Goal: Check status: Check status

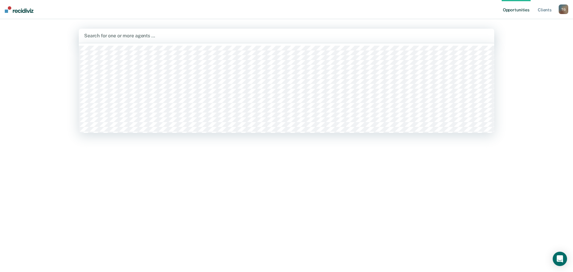
click at [127, 35] on div at bounding box center [286, 35] width 405 height 7
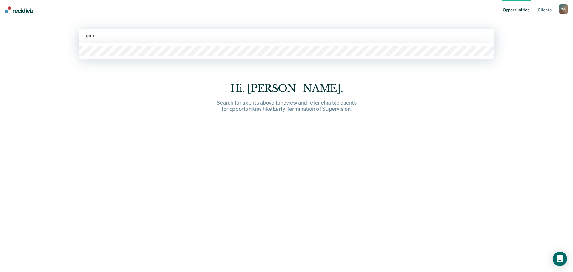
type input "[PERSON_NAME]"
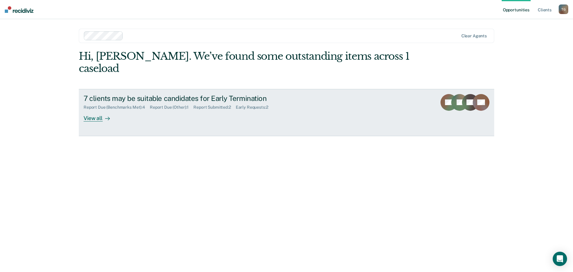
click at [185, 102] on div "Report Due (Benchmarks Met) : 4 Report Due (Other) : 1 Report Submitted : 2 Ear…" at bounding box center [189, 105] width 210 height 7
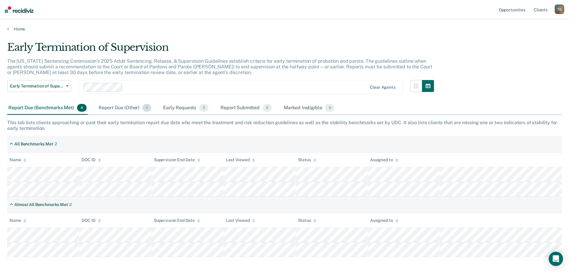
click at [125, 112] on div "Report Due (Other) 1" at bounding box center [124, 107] width 55 height 13
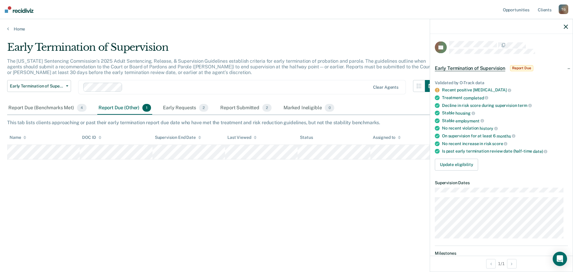
click at [379, 171] on div "Early Termination of Supervision The [US_STATE] Sentencing Commission’s 2025 Ad…" at bounding box center [286, 134] width 559 height 186
click at [567, 28] on icon "button" at bounding box center [566, 26] width 4 height 4
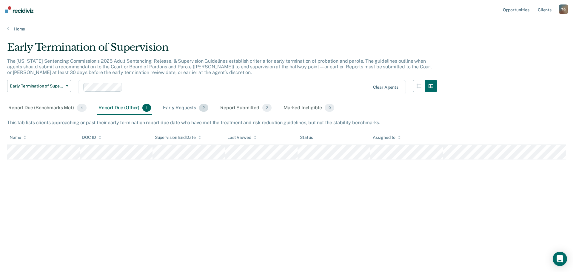
click at [183, 102] on div "Early Requests 2" at bounding box center [186, 107] width 48 height 13
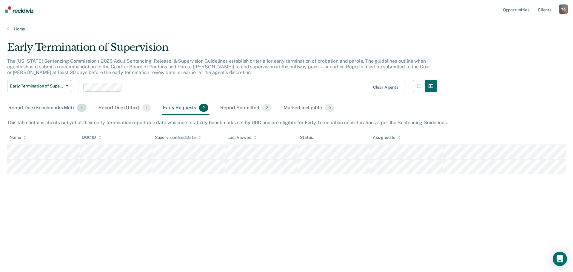
click at [54, 110] on div "Report Due (Benchmarks Met) 4" at bounding box center [47, 107] width 81 height 13
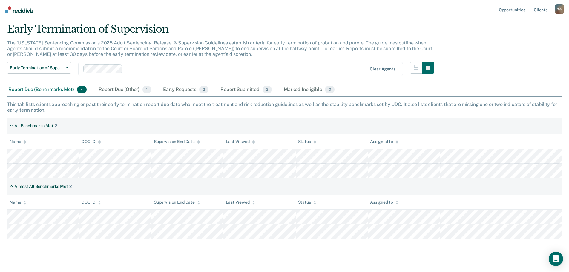
scroll to position [28, 0]
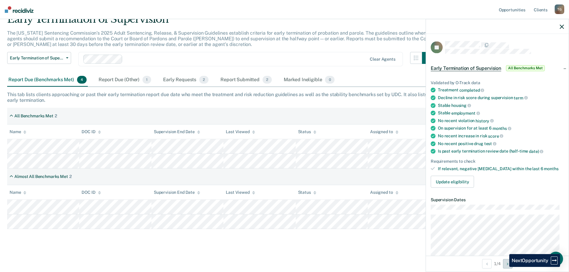
click at [504, 267] on button "Next Opportunity" at bounding box center [508, 264] width 10 height 10
click at [488, 265] on button "Previous Opportunity" at bounding box center [487, 264] width 10 height 10
click at [250, 77] on div "Report Submitted 2" at bounding box center [246, 79] width 54 height 13
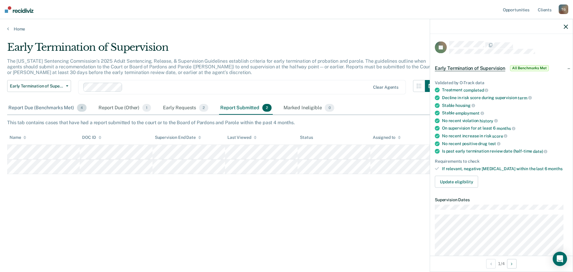
click at [37, 108] on div "Report Due (Benchmarks Met) 4" at bounding box center [47, 107] width 81 height 13
